Goal: Transaction & Acquisition: Obtain resource

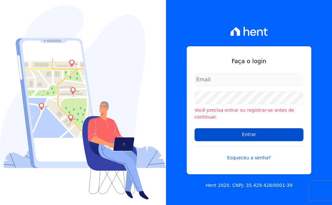
type input "[EMAIL_ADDRESS][DOMAIN_NAME]"
click at [244, 130] on input "Entrar" at bounding box center [248, 134] width 109 height 13
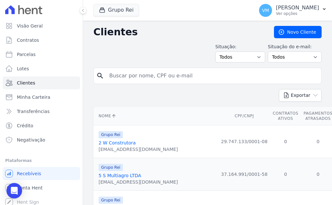
drag, startPoint x: 130, startPoint y: 76, endPoint x: 144, endPoint y: 76, distance: 13.9
click at [130, 76] on input "search" at bounding box center [211, 75] width 213 height 13
paste input "00467916128"
type input "00467916128"
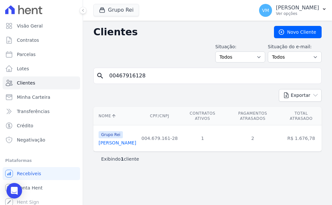
click at [122, 146] on td "Grupo Rei [PERSON_NAME]" at bounding box center [115, 138] width 45 height 26
click at [123, 145] on link "[PERSON_NAME]" at bounding box center [117, 142] width 38 height 5
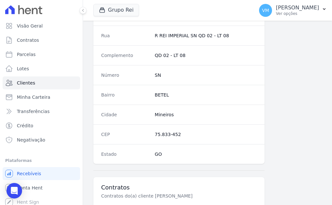
scroll to position [441, 0]
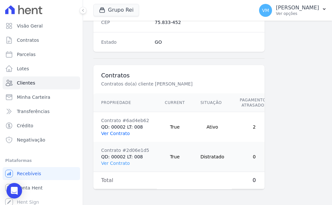
click at [109, 131] on link "Ver Contrato" at bounding box center [115, 133] width 28 height 5
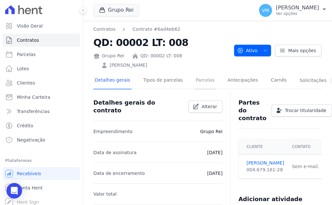
drag, startPoint x: 205, startPoint y: 82, endPoint x: 196, endPoint y: 83, distance: 8.4
click at [205, 83] on link "Parcelas" at bounding box center [204, 80] width 21 height 17
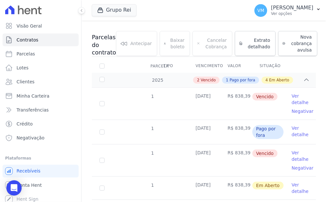
scroll to position [58, 0]
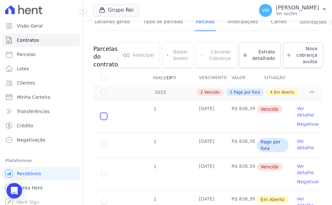
click at [101, 118] on input "checkbox" at bounding box center [103, 116] width 5 height 5
checkbox input "true"
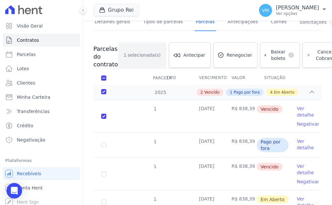
click at [137, 119] on tr "1 [DATE] R$ 838,39 [GEOGRAPHIC_DATA] Ver detalhe Negativar" at bounding box center [207, 116] width 228 height 32
click at [105, 91] on div "2025" at bounding box center [109, 92] width 18 height 7
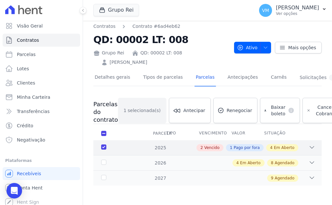
scroll to position [8, 0]
click at [104, 131] on input "checkbox" at bounding box center [103, 133] width 5 height 5
checkbox input "false"
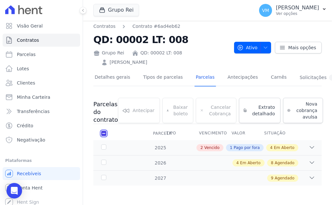
scroll to position [3, 0]
click at [115, 147] on div "2025" at bounding box center [109, 147] width 18 height 7
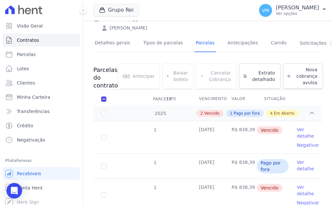
scroll to position [68, 0]
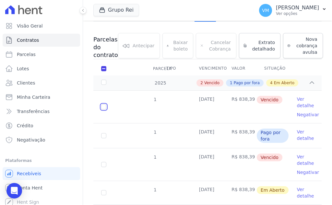
click at [102, 107] on input "checkbox" at bounding box center [103, 106] width 5 height 5
checkbox input "true"
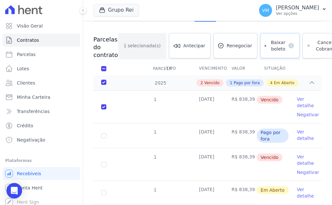
drag, startPoint x: 264, startPoint y: 44, endPoint x: 256, endPoint y: 47, distance: 8.1
click at [269, 44] on span "Baixar boleto" at bounding box center [277, 45] width 16 height 13
click at [102, 108] on input "checkbox" at bounding box center [103, 106] width 5 height 5
checkbox input "false"
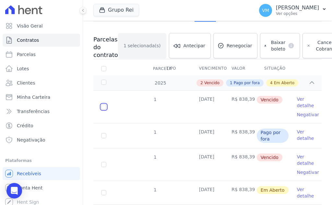
checkbox input "false"
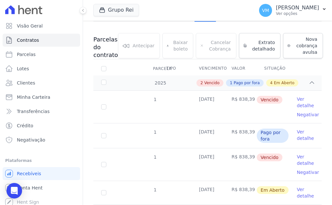
click at [104, 138] on td "1" at bounding box center [103, 135] width 21 height 25
click at [256, 140] on span "Pago por fora" at bounding box center [272, 136] width 32 height 14
click at [297, 139] on link "Ver detalhe" at bounding box center [304, 135] width 17 height 13
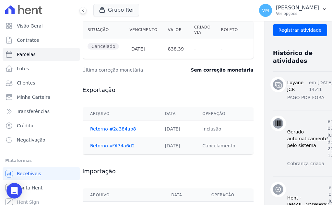
scroll to position [234, 0]
